Goal: Transaction & Acquisition: Subscribe to service/newsletter

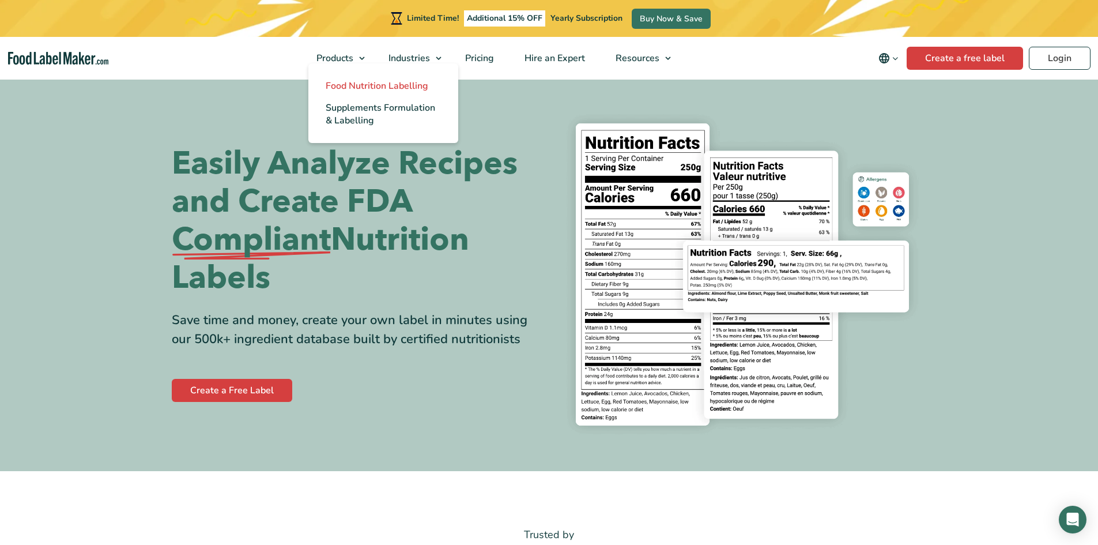
click at [350, 88] on span "Food Nutrition Labelling" at bounding box center [377, 86] width 103 height 13
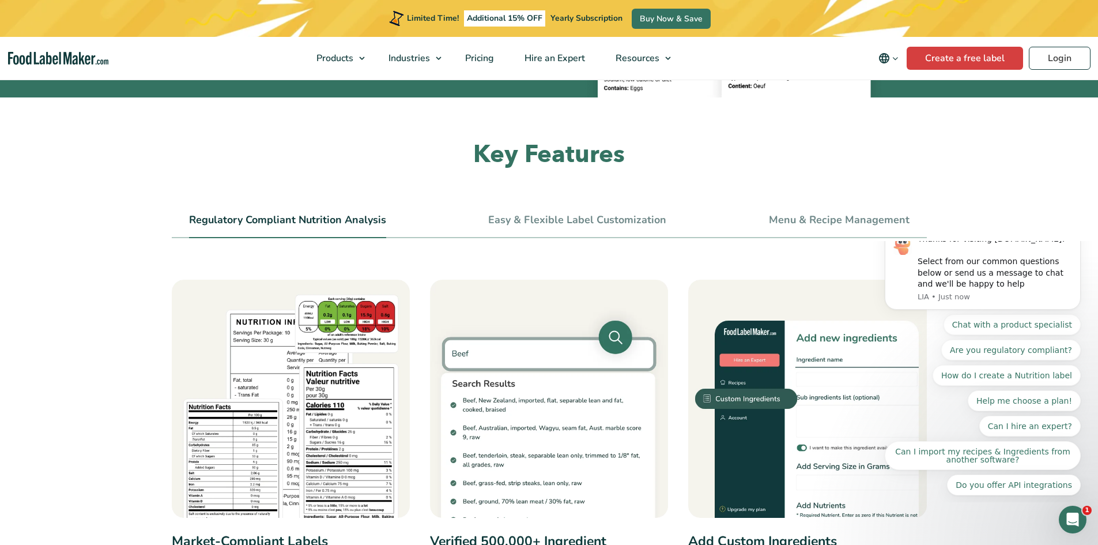
scroll to position [288, 0]
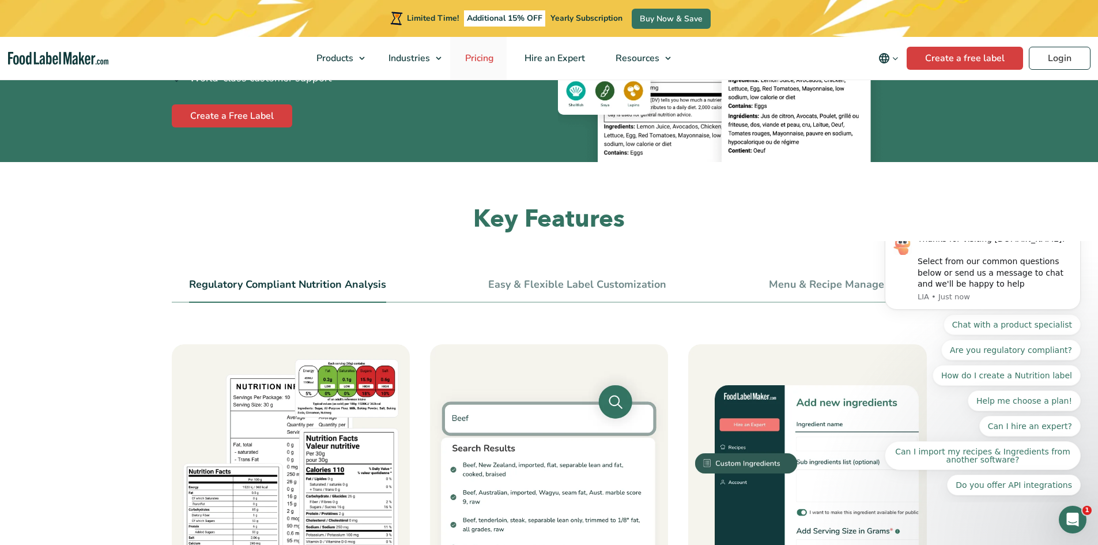
click at [475, 58] on span "Pricing" at bounding box center [478, 58] width 33 height 13
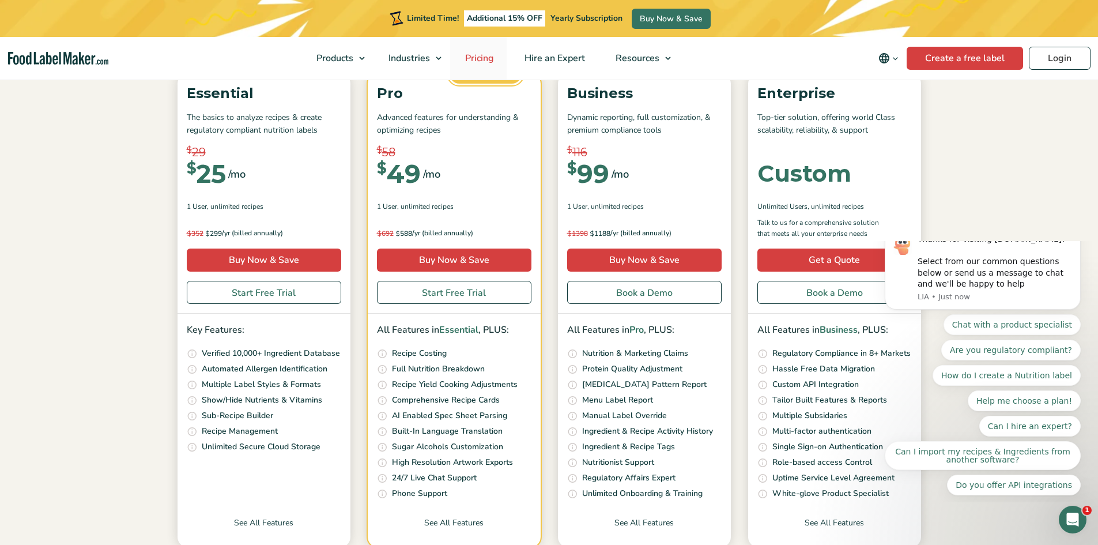
scroll to position [173, 0]
